Goal: Check status: Check status

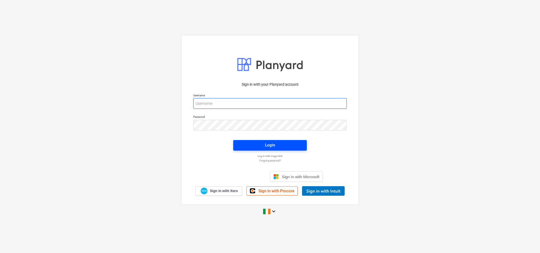
type input "[PERSON_NAME][EMAIL_ADDRESS][PERSON_NAME][DOMAIN_NAME]"
click at [273, 144] on div "Login" at bounding box center [270, 144] width 10 height 7
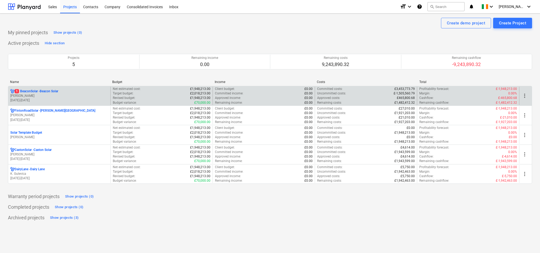
click at [83, 94] on p "[PERSON_NAME]" at bounding box center [59, 96] width 98 height 5
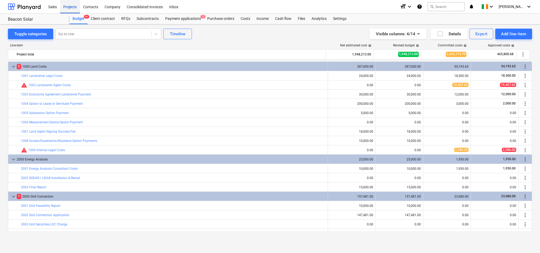
click at [68, 6] on div "Projects" at bounding box center [70, 7] width 20 height 14
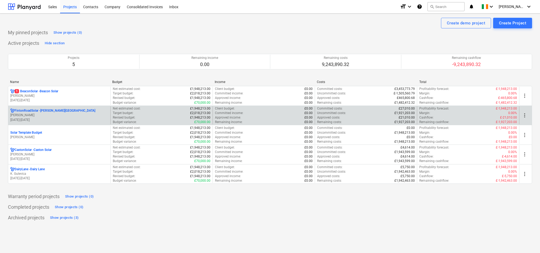
click at [65, 113] on p "[PERSON_NAME]" at bounding box center [59, 115] width 98 height 5
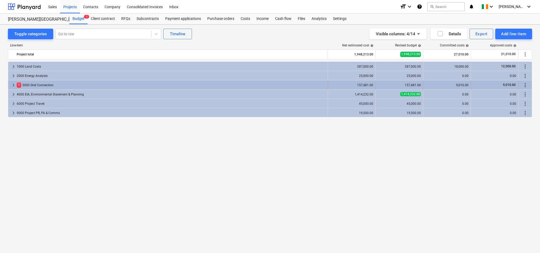
click at [443, 83] on div "9,010.00" at bounding box center [447, 85] width 43 height 4
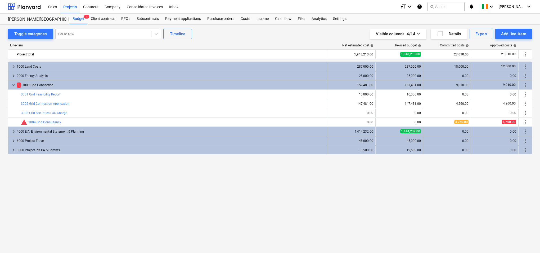
click at [328, 188] on div "keyboard_arrow_right 1000 Land Costs 287,000.00 287,000.00 18,000.00 12,000.00 …" at bounding box center [270, 145] width 524 height 169
click at [326, 202] on div "keyboard_arrow_right 1000 Land Costs 287,000.00 287,000.00 18,000.00 12,000.00 …" at bounding box center [270, 145] width 524 height 169
